Goal: Task Accomplishment & Management: Use online tool/utility

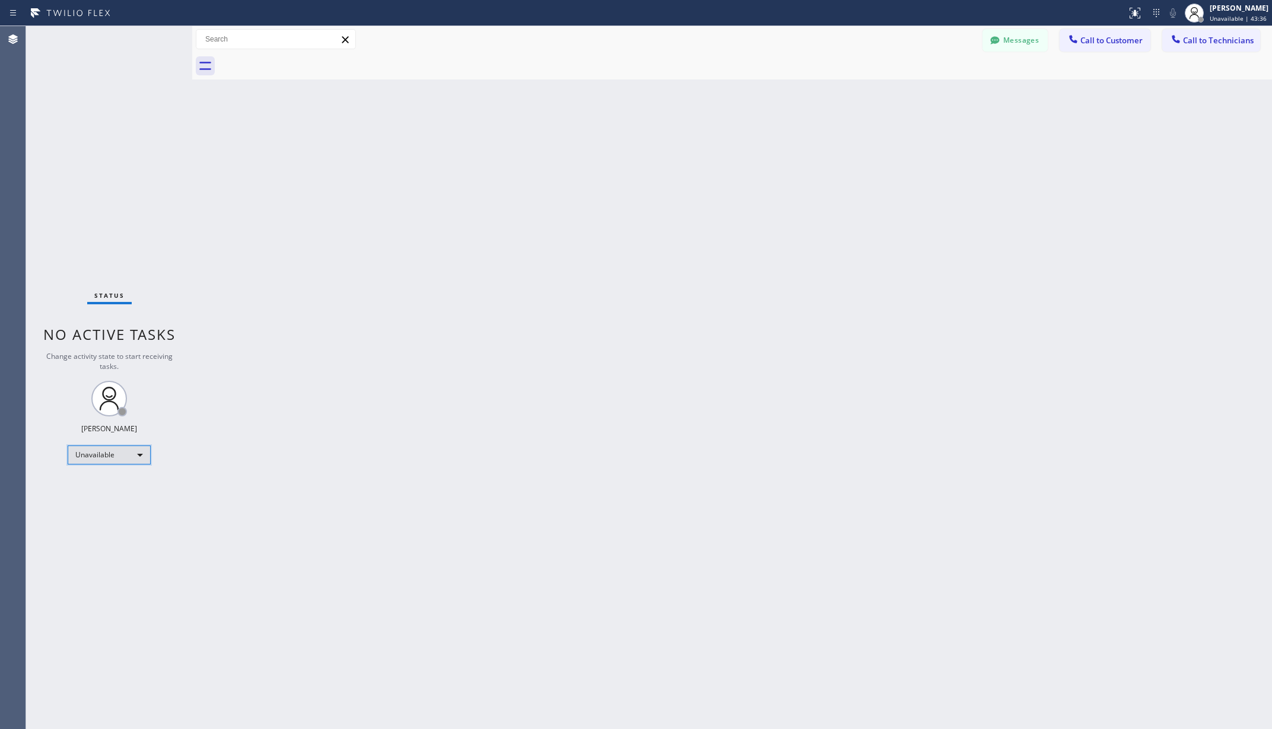
click at [88, 454] on div "Unavailable" at bounding box center [109, 454] width 83 height 19
click at [96, 487] on li "Available" at bounding box center [108, 486] width 80 height 14
click at [262, 440] on div "Back to Dashboard Change Sender ID Customers Technicians AA [PERSON_NAME] [DATE…" at bounding box center [732, 377] width 1080 height 703
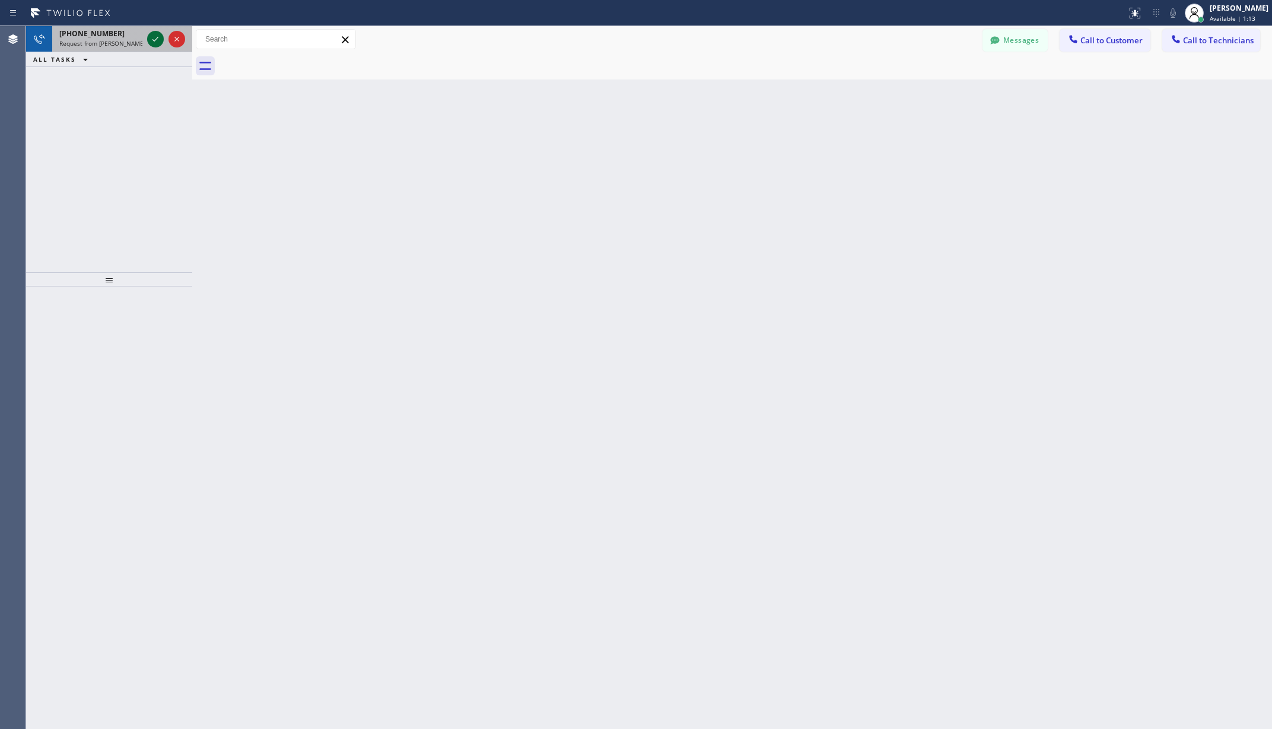
click at [160, 32] on icon at bounding box center [155, 39] width 14 height 14
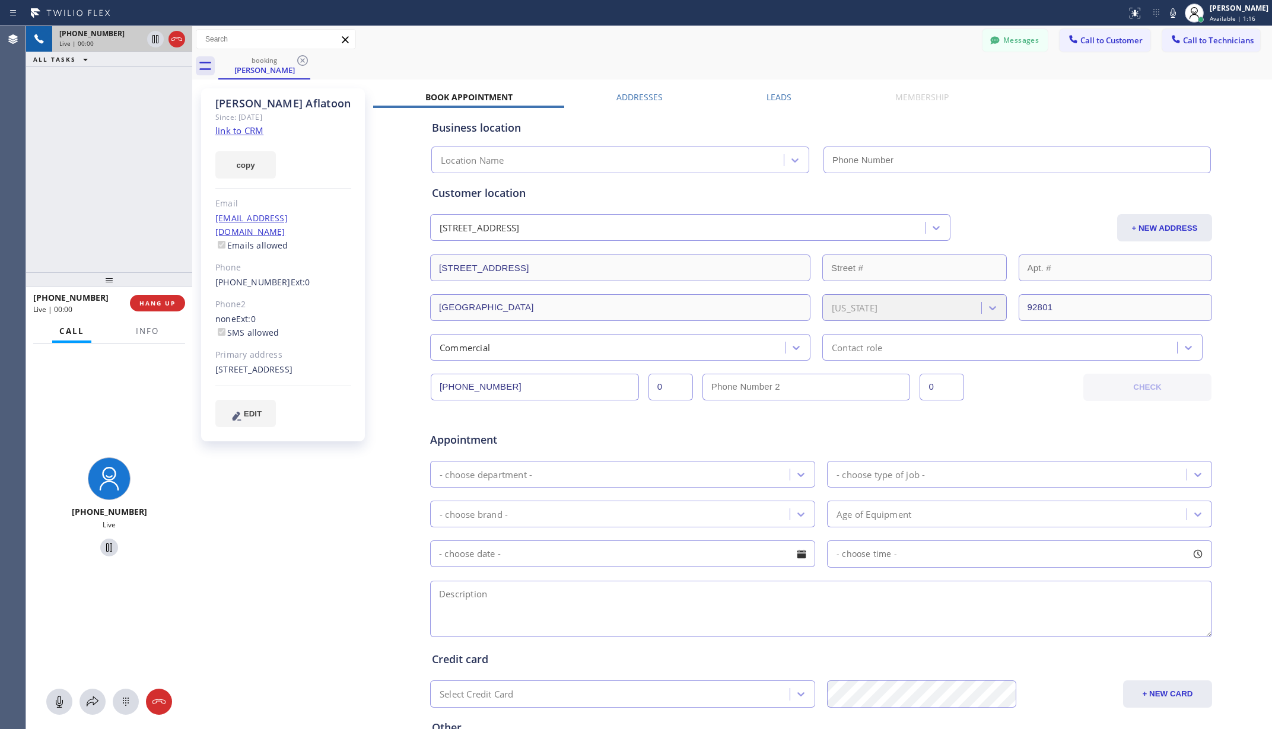
type input "[PHONE_NUMBER]"
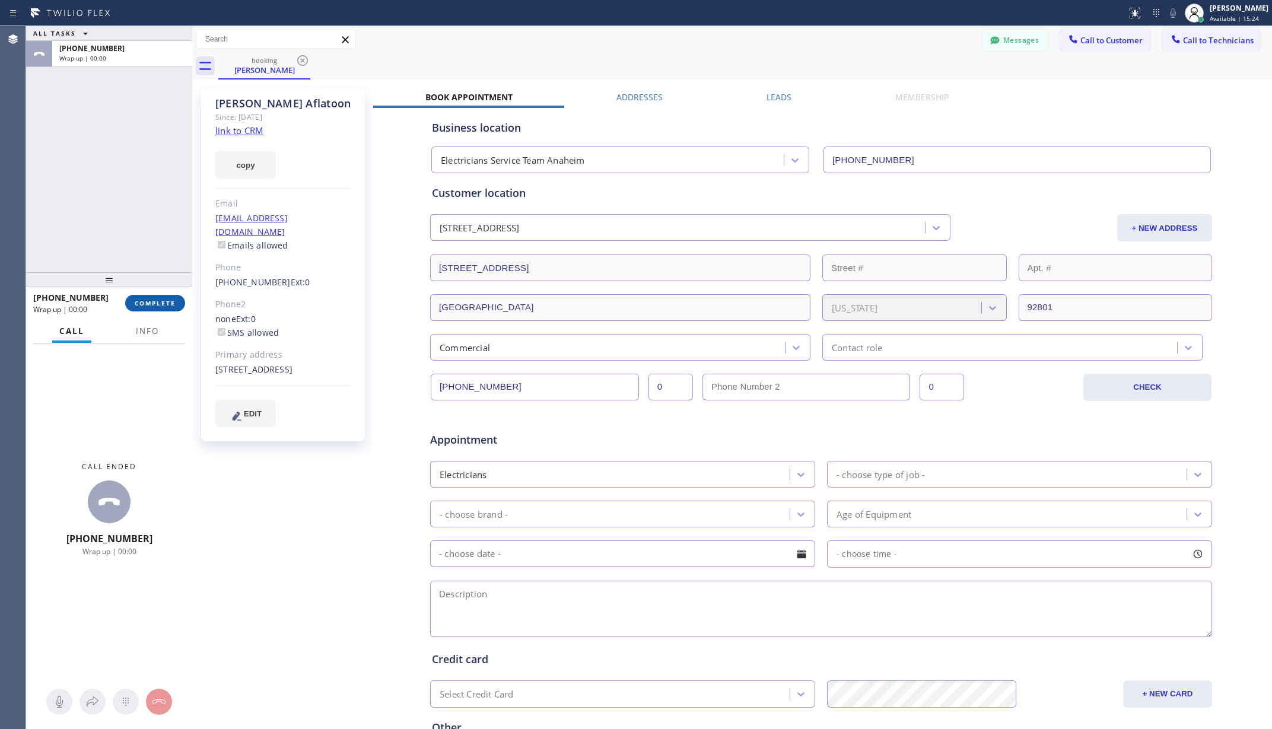
click at [159, 305] on span "COMPLETE" at bounding box center [155, 303] width 41 height 8
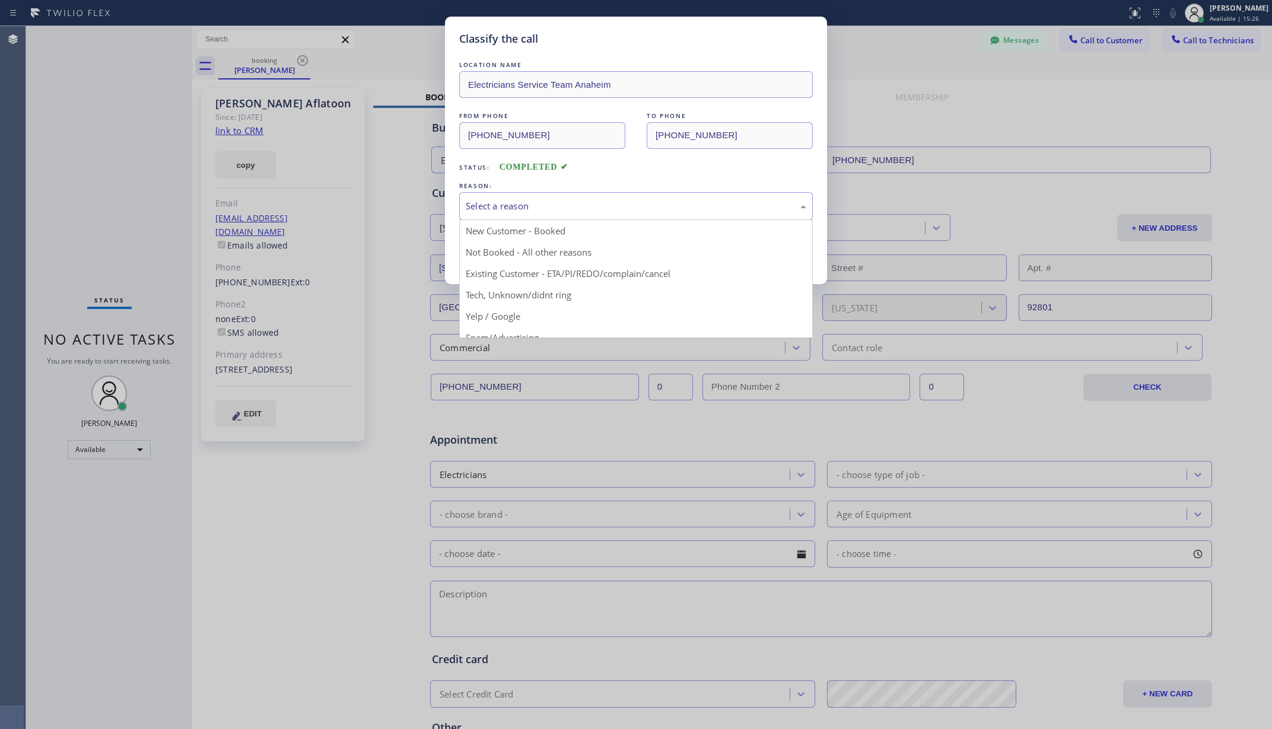
click at [671, 213] on div "Select a reason" at bounding box center [636, 206] width 340 height 14
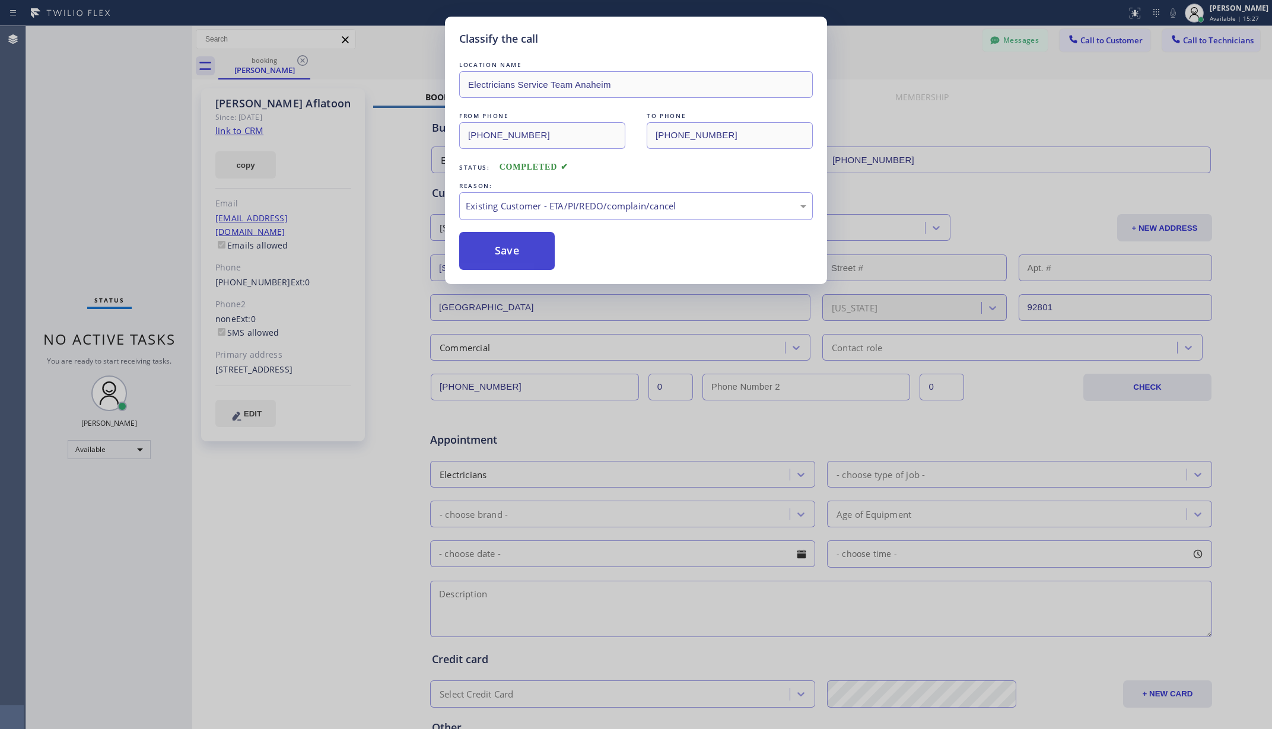
click at [534, 254] on button "Save" at bounding box center [507, 251] width 96 height 38
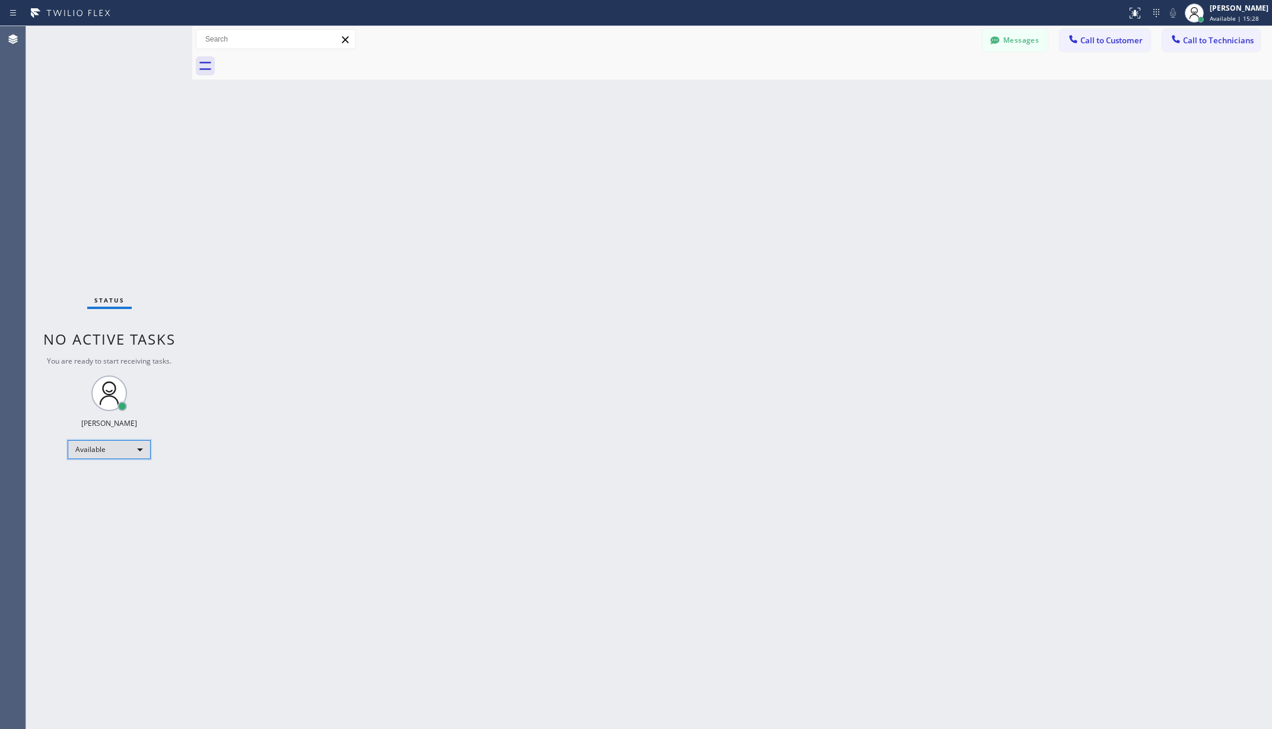
click at [119, 447] on div "Available" at bounding box center [109, 449] width 83 height 19
click at [107, 490] on li "Unavailable" at bounding box center [108, 496] width 80 height 14
click at [413, 397] on div "Back to Dashboard Change Sender ID Customers Technicians AA [PERSON_NAME] [DATE…" at bounding box center [732, 377] width 1080 height 703
